Goal: Information Seeking & Learning: Learn about a topic

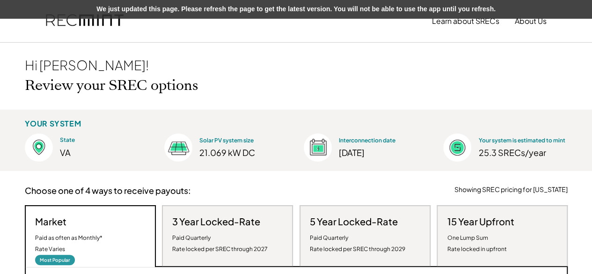
scroll to position [178, 347]
click at [59, 19] on img at bounding box center [85, 21] width 78 height 32
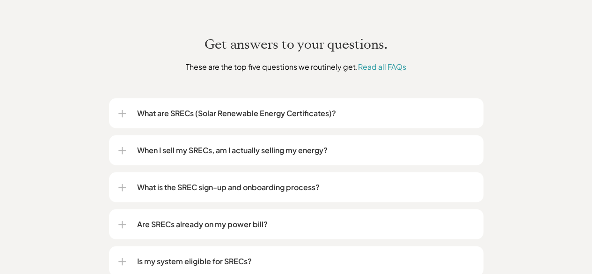
scroll to position [1126, 0]
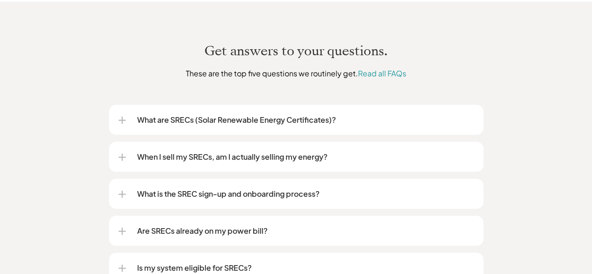
click at [127, 107] on div "What are SRECs (Solar Renewable Energy Certificates)?" at bounding box center [296, 120] width 356 height 30
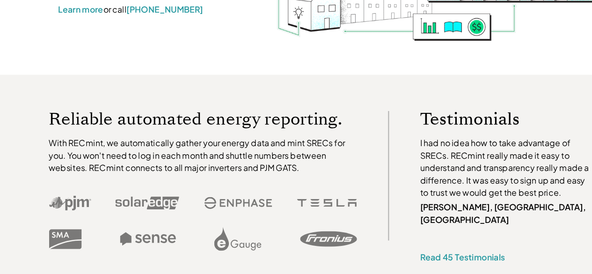
scroll to position [0, 0]
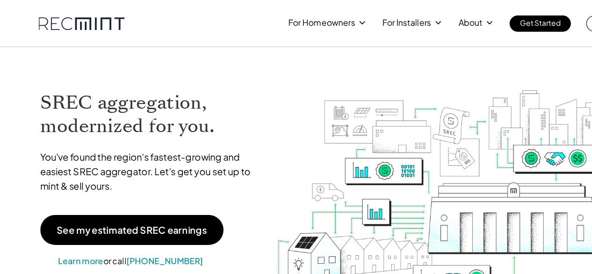
click at [478, 19] on link "Get Started" at bounding box center [497, 21] width 55 height 15
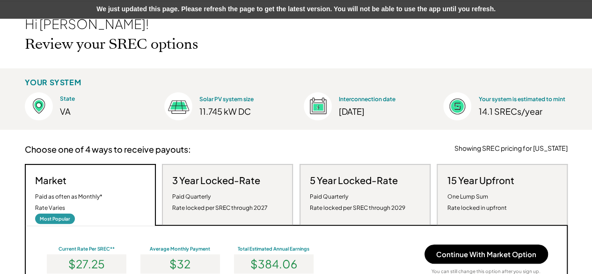
scroll to position [45, 0]
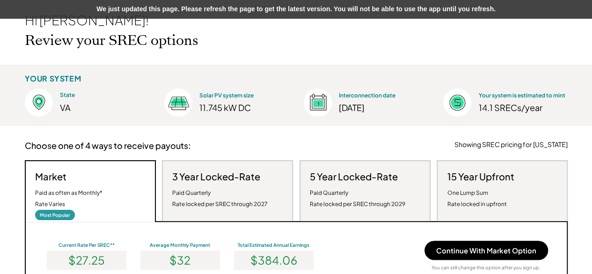
click at [236, 47] on div "Hi [PERSON_NAME]! Review your SREC options" at bounding box center [296, 31] width 562 height 67
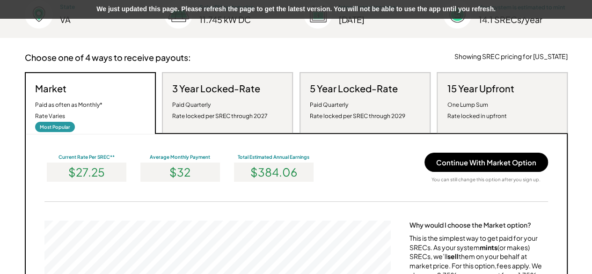
scroll to position [127, 0]
